Goal: Check status: Check status

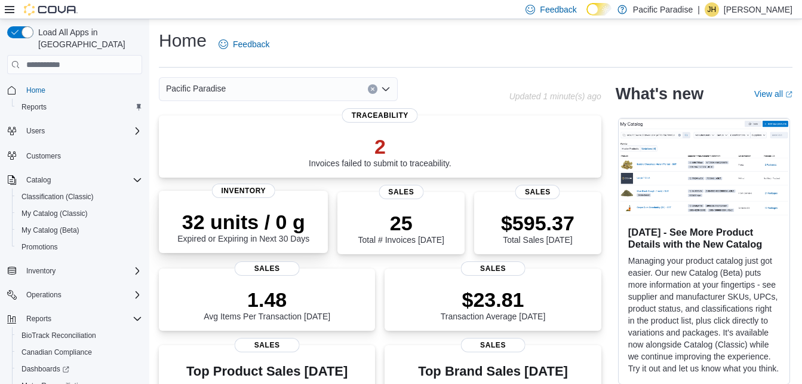
click at [297, 227] on p "32 units / 0 g" at bounding box center [243, 222] width 132 height 24
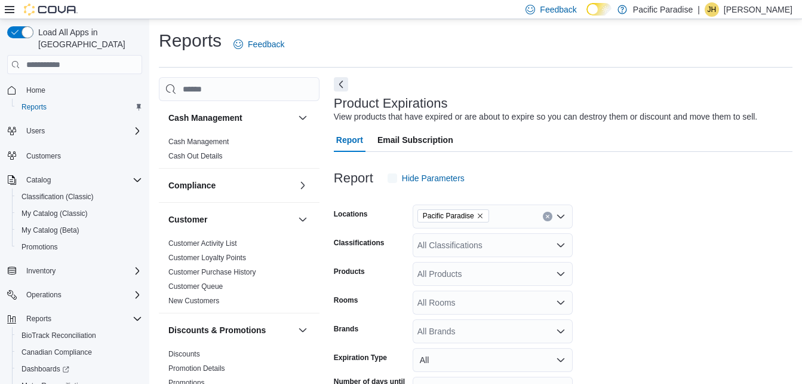
scroll to position [27, 0]
